Goal: Transaction & Acquisition: Download file/media

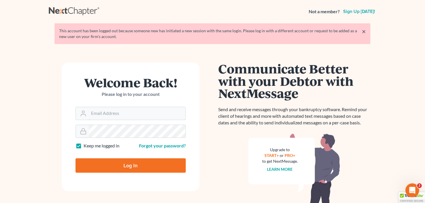
type input "[EMAIL_ADDRESS][DOMAIN_NAME]"
click at [121, 163] on input "Log In" at bounding box center [131, 165] width 110 height 14
type input "Thinking..."
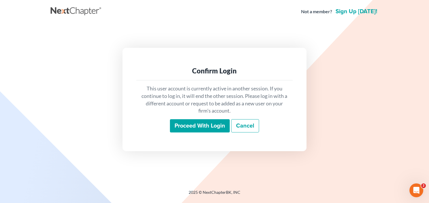
click at [192, 130] on input "Proceed with login" at bounding box center [200, 125] width 60 height 13
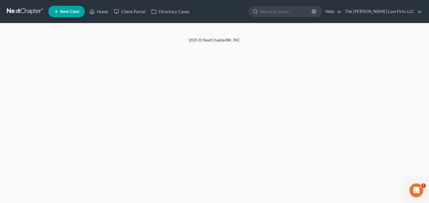
click at [308, 14] on input "search" at bounding box center [286, 11] width 53 height 11
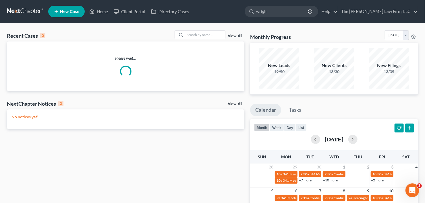
type input "wright"
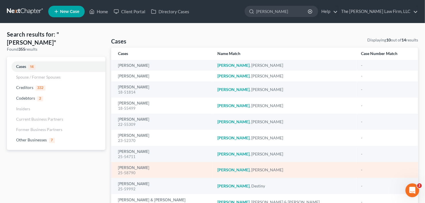
scroll to position [23, 0]
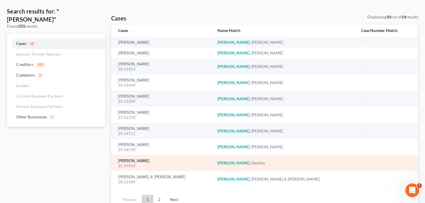
click at [122, 159] on link "Wright, Destiny" at bounding box center [133, 161] width 31 height 4
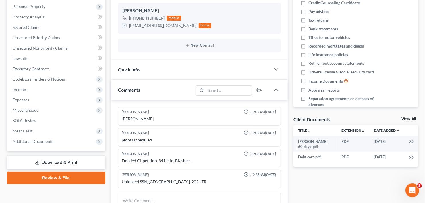
scroll to position [161, 0]
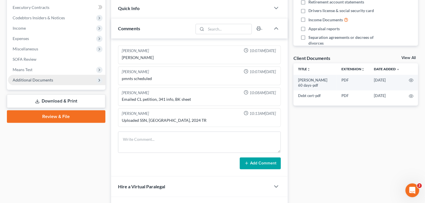
click at [41, 75] on span "Additional Documents" at bounding box center [56, 80] width 97 height 10
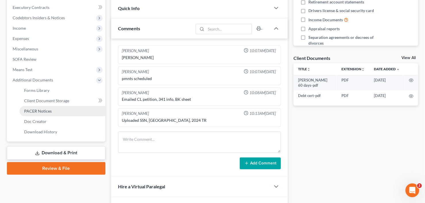
click at [45, 110] on span "PACER Notices" at bounding box center [38, 110] width 28 height 5
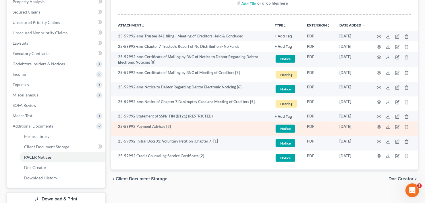
scroll to position [154, 0]
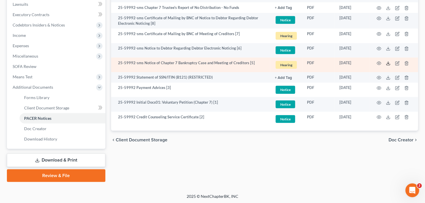
click at [389, 62] on line at bounding box center [389, 63] width 0 height 2
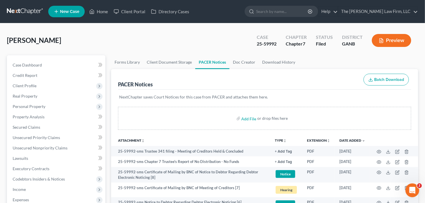
scroll to position [0, 0]
